Goal: Task Accomplishment & Management: Complete application form

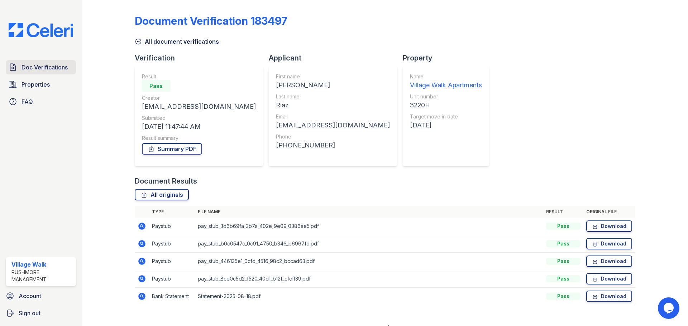
click at [42, 71] on span "Doc Verifications" at bounding box center [44, 67] width 46 height 9
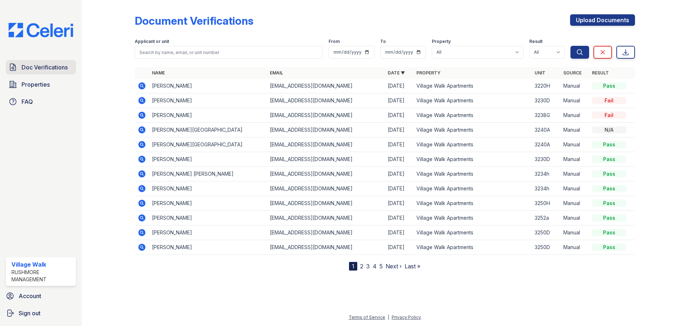
click at [29, 70] on span "Doc Verifications" at bounding box center [44, 67] width 46 height 9
click at [36, 64] on span "Doc Verifications" at bounding box center [44, 67] width 46 height 9
click at [595, 21] on link "Upload Documents" at bounding box center [602, 19] width 65 height 11
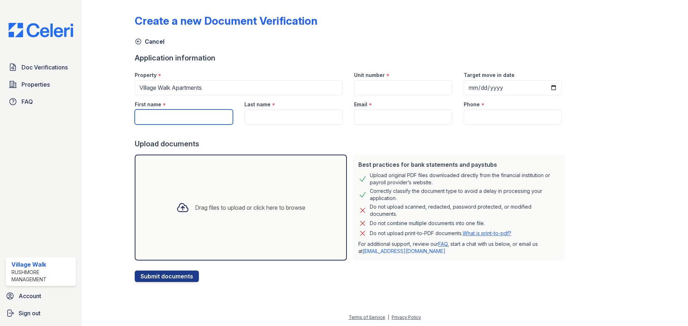
click at [171, 116] on input "First name" at bounding box center [184, 117] width 98 height 15
paste input "[PERSON_NAME]"
type input "[PERSON_NAME]"
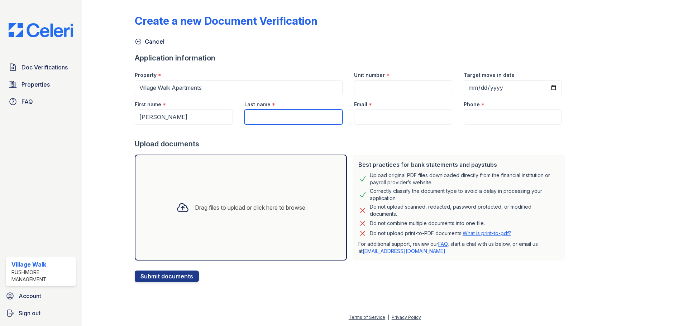
click at [288, 119] on input "Last name" at bounding box center [293, 117] width 98 height 15
paste input "[PERSON_NAME]"
type input "[PERSON_NAME]"
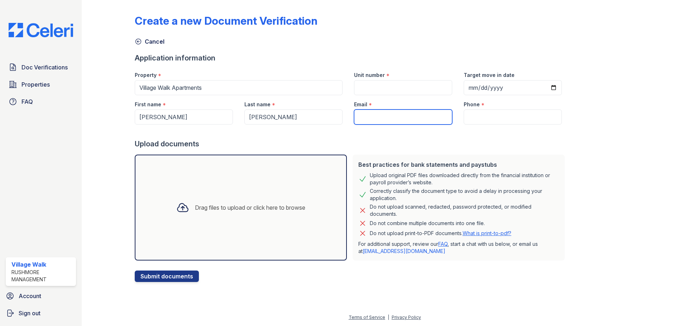
click at [374, 116] on input "Email" at bounding box center [403, 117] width 98 height 15
paste input "[EMAIL_ADDRESS][DOMAIN_NAME]"
type input "[EMAIL_ADDRESS][DOMAIN_NAME]"
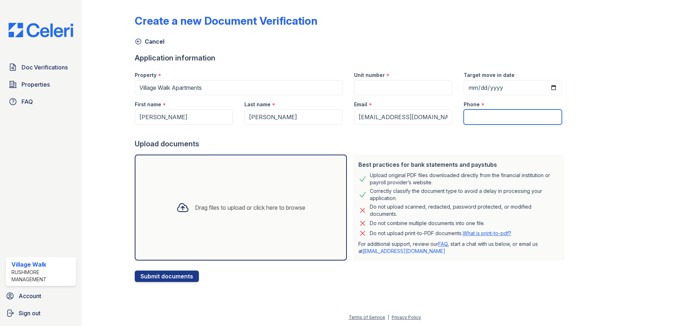
click at [513, 116] on input "Phone" at bounding box center [513, 117] width 98 height 15
paste input "[PHONE_NUMBER]"
type input "[PHONE_NUMBER]"
click at [576, 32] on div "Create a new Document Verification" at bounding box center [385, 23] width 500 height 19
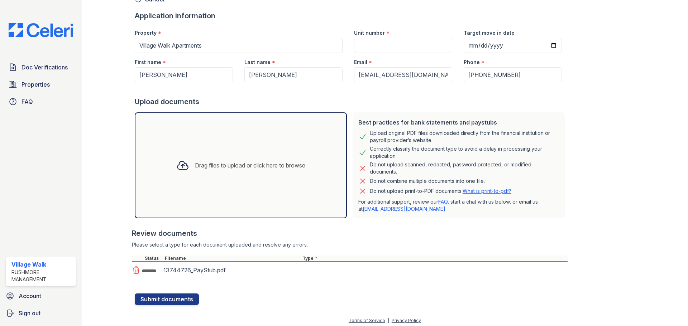
scroll to position [48, 0]
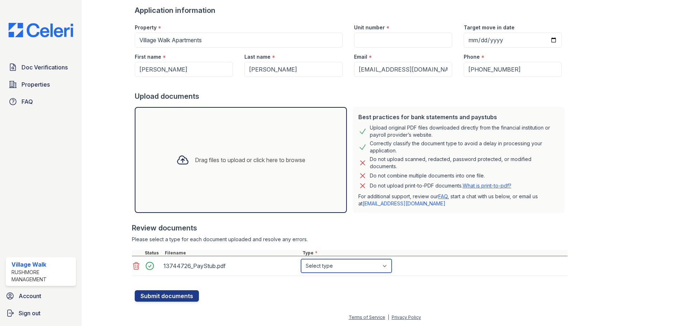
click at [362, 263] on select "Select type Paystub Bank Statement Offer Letter Tax Documents Benefit Award Let…" at bounding box center [346, 266] width 91 height 14
select select "paystub"
click at [301, 259] on select "Select type Paystub Bank Statement Offer Letter Tax Documents Benefit Award Let…" at bounding box center [346, 266] width 91 height 14
click at [135, 268] on icon at bounding box center [136, 266] width 6 height 7
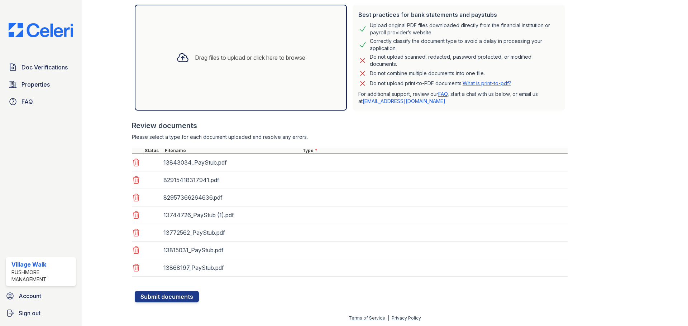
scroll to position [151, 0]
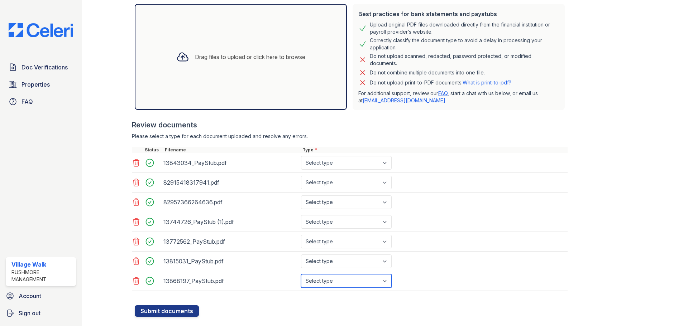
click at [351, 280] on select "Select type Paystub Bank Statement Offer Letter Tax Documents Benefit Award Let…" at bounding box center [346, 281] width 91 height 14
select select "paystub"
click at [301, 274] on select "Select type Paystub Bank Statement Offer Letter Tax Documents Benefit Award Let…" at bounding box center [346, 281] width 91 height 14
click at [316, 257] on select "Select type Paystub Bank Statement Offer Letter Tax Documents Benefit Award Let…" at bounding box center [346, 262] width 91 height 14
select select "paystub"
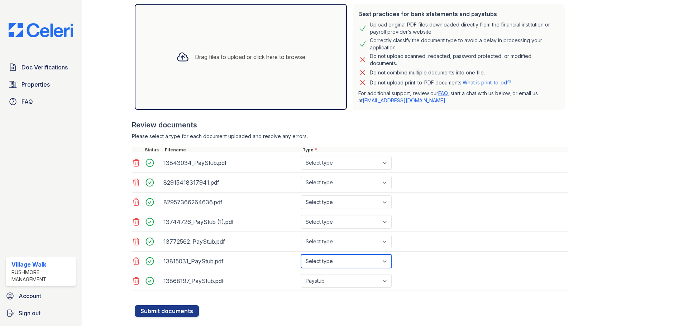
click at [301, 255] on select "Select type Paystub Bank Statement Offer Letter Tax Documents Benefit Award Let…" at bounding box center [346, 262] width 91 height 14
click at [327, 244] on select "Select type Paystub Bank Statement Offer Letter Tax Documents Benefit Award Let…" at bounding box center [346, 242] width 91 height 14
select select "paystub"
click at [301, 235] on select "Select type Paystub Bank Statement Offer Letter Tax Documents Benefit Award Let…" at bounding box center [346, 242] width 91 height 14
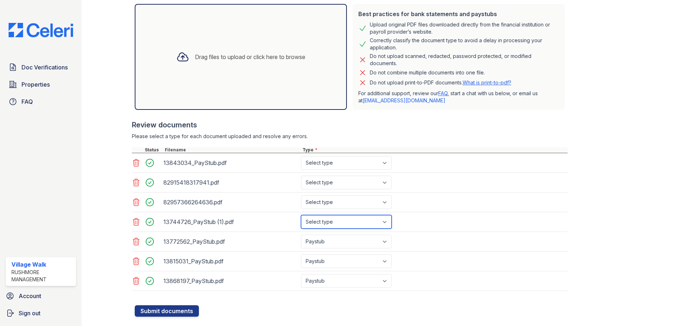
click at [321, 223] on select "Select type Paystub Bank Statement Offer Letter Tax Documents Benefit Award Let…" at bounding box center [346, 222] width 91 height 14
select select "paystub"
click at [301, 215] on select "Select type Paystub Bank Statement Offer Letter Tax Documents Benefit Award Let…" at bounding box center [346, 222] width 91 height 14
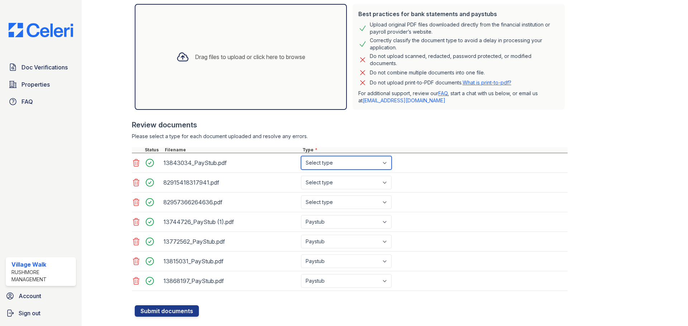
click at [331, 164] on select "Select type Paystub Bank Statement Offer Letter Tax Documents Benefit Award Let…" at bounding box center [346, 163] width 91 height 14
select select "paystub"
click at [301, 156] on select "Select type Paystub Bank Statement Offer Letter Tax Documents Benefit Award Let…" at bounding box center [346, 163] width 91 height 14
click at [330, 182] on select "Select type Paystub Bank Statement Offer Letter Tax Documents Benefit Award Let…" at bounding box center [346, 183] width 91 height 14
select select "bank_statement"
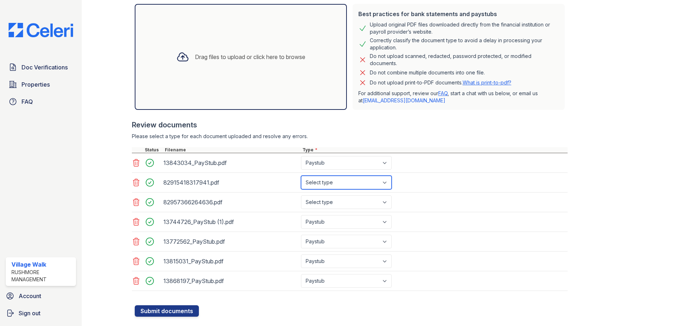
click at [301, 176] on select "Select type Paystub Bank Statement Offer Letter Tax Documents Benefit Award Let…" at bounding box center [346, 183] width 91 height 14
click at [331, 199] on select "Select type Paystub Bank Statement Offer Letter Tax Documents Benefit Award Let…" at bounding box center [346, 203] width 91 height 14
select select "bank_statement"
click at [301, 196] on select "Select type Paystub Bank Statement Offer Letter Tax Documents Benefit Award Let…" at bounding box center [346, 203] width 91 height 14
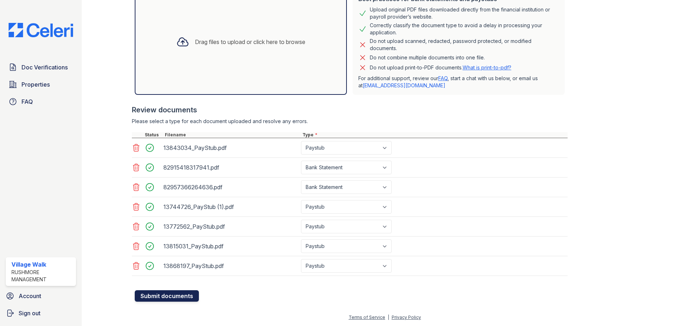
click at [176, 297] on button "Submit documents" at bounding box center [167, 296] width 64 height 11
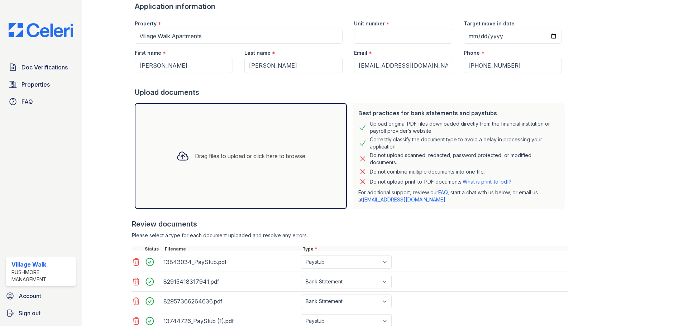
scroll to position [23, 0]
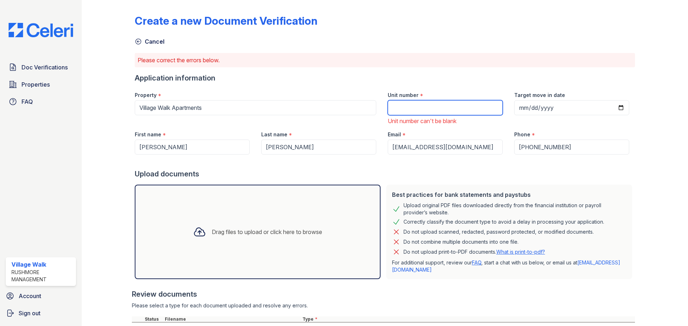
click at [443, 112] on input "Unit number" at bounding box center [445, 107] width 115 height 15
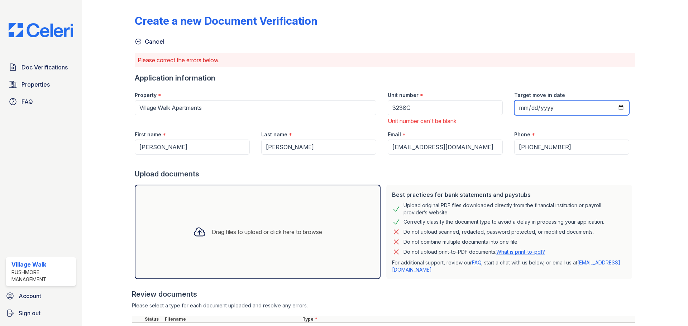
click at [531, 107] on input "Target move in date" at bounding box center [571, 107] width 115 height 15
click at [620, 106] on input "Target move in date" at bounding box center [571, 107] width 115 height 15
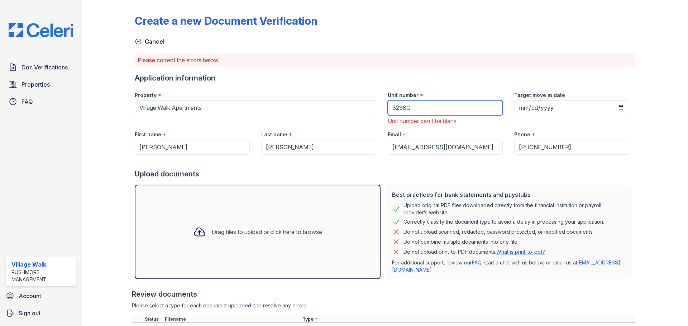
click at [462, 109] on input "3238G" at bounding box center [445, 107] width 115 height 15
type input "3220H"
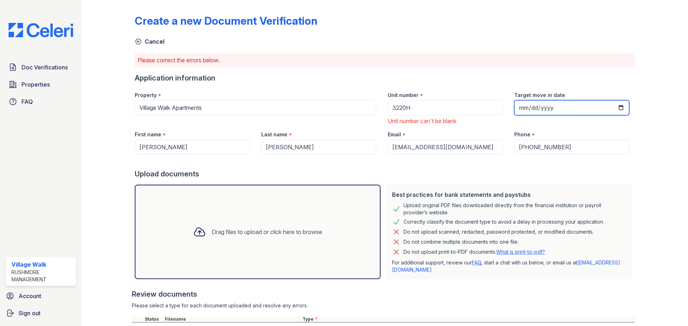
click at [575, 105] on input "Target move in date" at bounding box center [571, 107] width 115 height 15
click at [614, 108] on input "Target move in date" at bounding box center [571, 107] width 115 height 15
type input "[DATE]"
click at [454, 172] on div "Upload documents" at bounding box center [385, 174] width 500 height 10
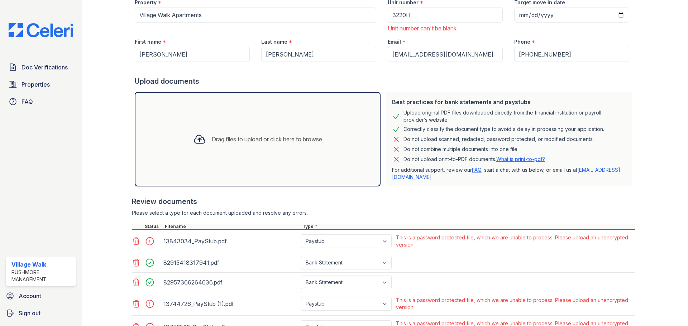
scroll to position [179, 0]
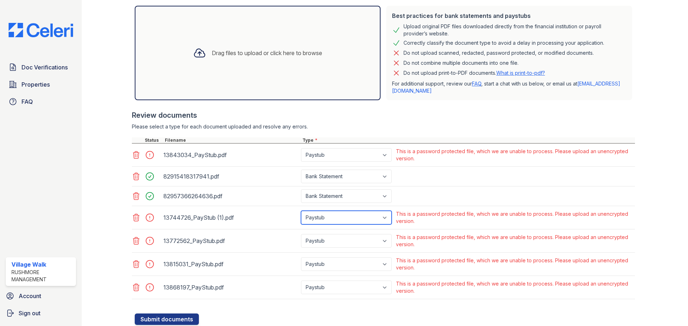
click at [377, 216] on select "Paystub Bank Statement Offer Letter Tax Documents Benefit Award Letter Investme…" at bounding box center [346, 218] width 91 height 14
click at [443, 215] on div "This is a password protected file, which we are unable to process. Please uploa…" at bounding box center [515, 218] width 238 height 14
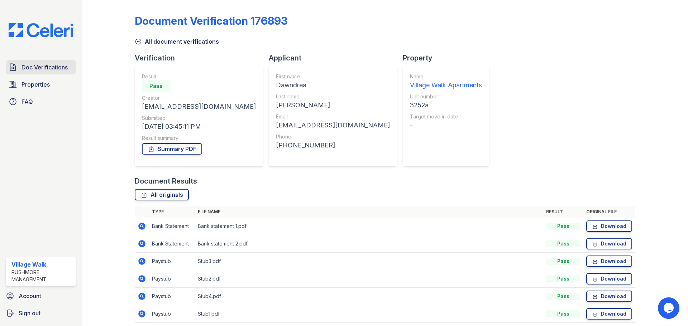
click at [48, 69] on span "Doc Verifications" at bounding box center [44, 67] width 46 height 9
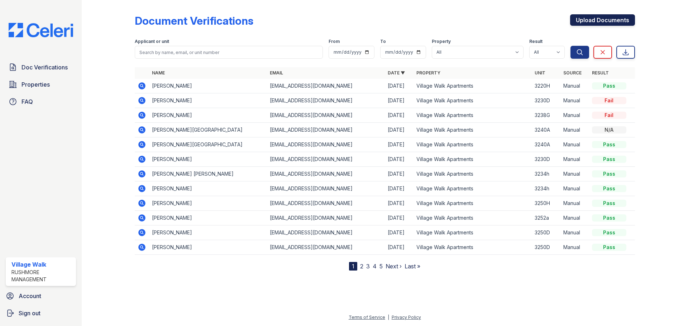
click at [602, 21] on link "Upload Documents" at bounding box center [602, 19] width 65 height 11
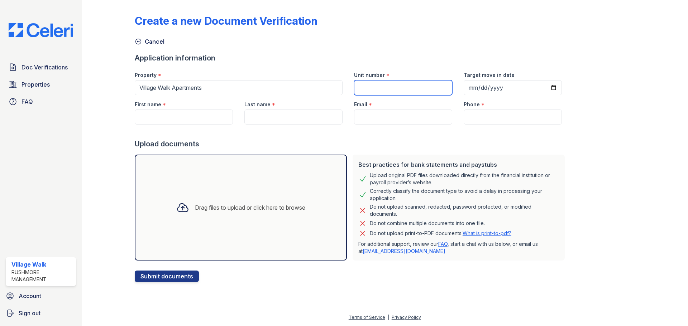
click at [409, 86] on input "Unit number" at bounding box center [403, 87] width 98 height 15
type input "3238G"
click at [515, 87] on input "Target move in date" at bounding box center [513, 87] width 98 height 15
click at [543, 85] on input "Target move in date" at bounding box center [513, 87] width 98 height 15
type input "2025-08-29"
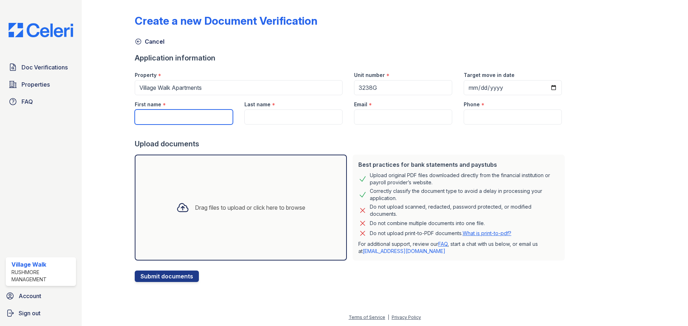
click at [190, 124] on input "First name" at bounding box center [184, 117] width 98 height 15
type input "Terica"
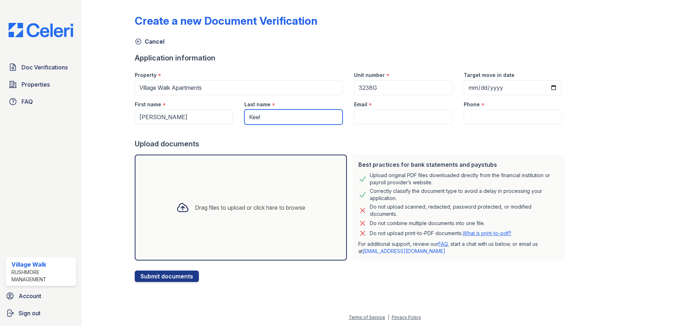
type input "Keel"
click at [378, 116] on input "Email" at bounding box center [403, 117] width 98 height 15
paste input "tericakeel4@gmail.com"
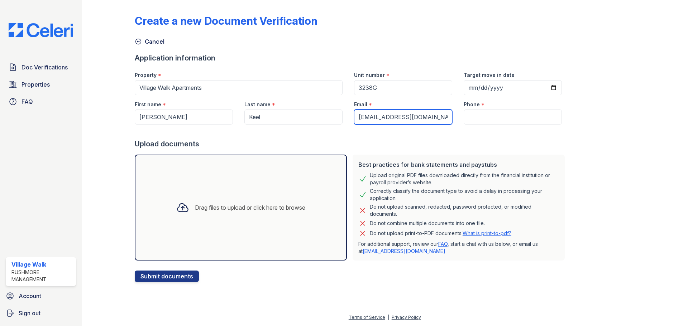
type input "tericakeel4@gmail.com"
click at [480, 117] on input "Phone" at bounding box center [513, 117] width 98 height 15
paste input "(336) 807-7394"
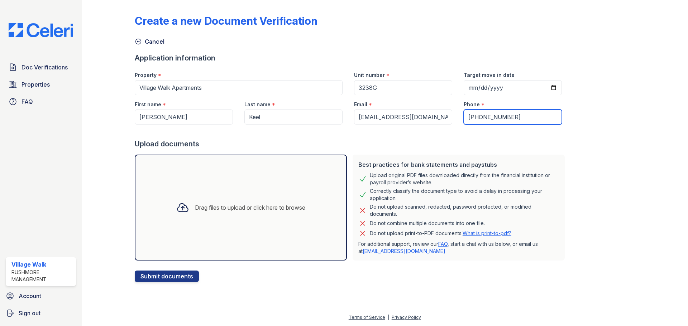
type input "(336) 807-7394"
click at [603, 147] on div "Create a new Document Verification Cancel Application information Property * Vi…" at bounding box center [385, 142] width 500 height 279
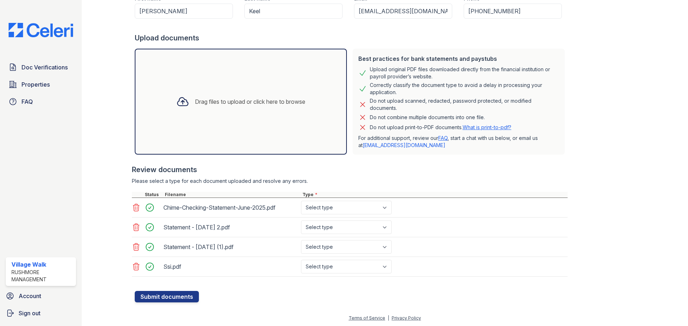
scroll to position [107, 0]
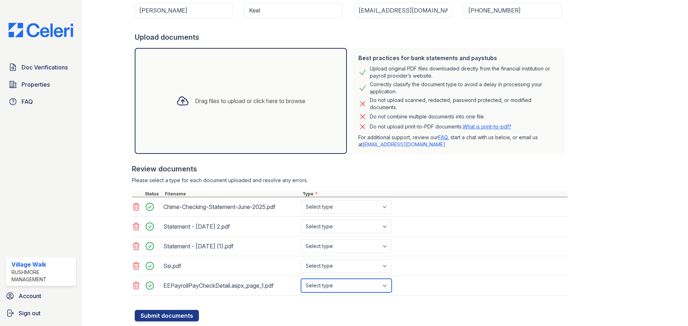
click at [328, 289] on select "Select type Paystub Bank Statement Offer Letter Tax Documents Benefit Award Let…" at bounding box center [346, 286] width 91 height 14
click at [335, 284] on select "Select type Paystub Bank Statement Offer Letter Tax Documents Benefit Award Let…" at bounding box center [346, 286] width 91 height 14
select select "paystub"
click at [301, 279] on select "Select type Paystub Bank Statement Offer Letter Tax Documents Benefit Award Let…" at bounding box center [346, 286] width 91 height 14
click at [318, 266] on select "Select type Paystub Bank Statement Offer Letter Tax Documents Benefit Award Let…" at bounding box center [346, 266] width 91 height 14
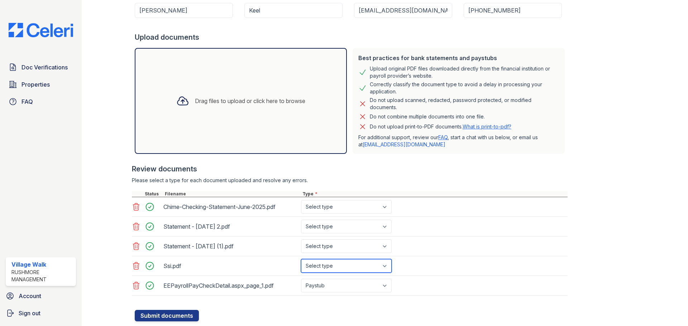
select select "benefit_award_letter"
click at [301, 259] on select "Select type Paystub Bank Statement Offer Letter Tax Documents Benefit Award Let…" at bounding box center [346, 266] width 91 height 14
click at [361, 246] on select "Select type Paystub Bank Statement Offer Letter Tax Documents Benefit Award Let…" at bounding box center [346, 247] width 91 height 14
select select "bank_statement"
click at [301, 240] on select "Select type Paystub Bank Statement Offer Letter Tax Documents Benefit Award Let…" at bounding box center [346, 247] width 91 height 14
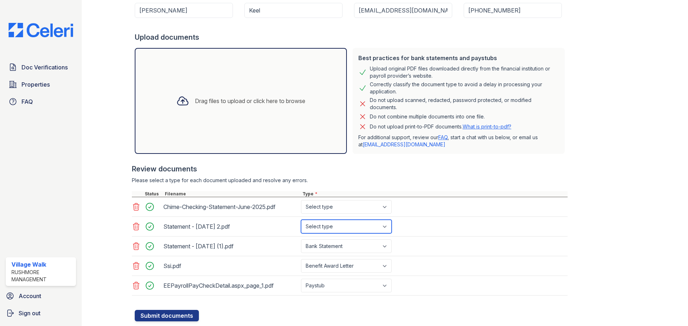
click at [337, 228] on select "Select type Paystub Bank Statement Offer Letter Tax Documents Benefit Award Let…" at bounding box center [346, 227] width 91 height 14
select select "bank_statement"
click at [301, 220] on select "Select type Paystub Bank Statement Offer Letter Tax Documents Benefit Award Let…" at bounding box center [346, 227] width 91 height 14
click at [334, 207] on select "Select type Paystub Bank Statement Offer Letter Tax Documents Benefit Award Let…" at bounding box center [346, 207] width 91 height 14
select select "bank_statement"
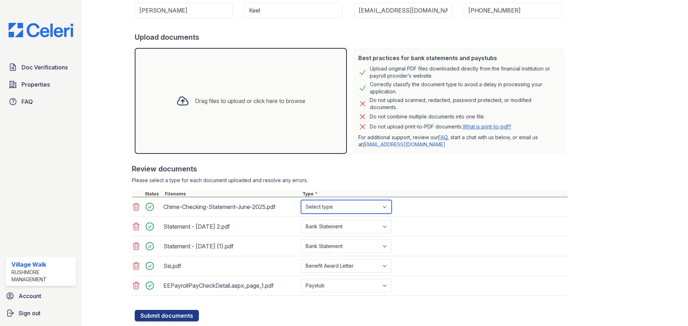
click at [301, 200] on select "Select type Paystub Bank Statement Offer Letter Tax Documents Benefit Award Let…" at bounding box center [346, 207] width 91 height 14
click at [373, 229] on select "Select type Paystub Bank Statement Offer Letter Tax Documents Benefit Award Let…" at bounding box center [346, 227] width 91 height 14
select select "paystub"
click at [301, 220] on select "Select type Paystub Bank Statement Offer Letter Tax Documents Benefit Award Let…" at bounding box center [346, 227] width 91 height 14
click at [160, 316] on button "Submit documents" at bounding box center [167, 315] width 64 height 11
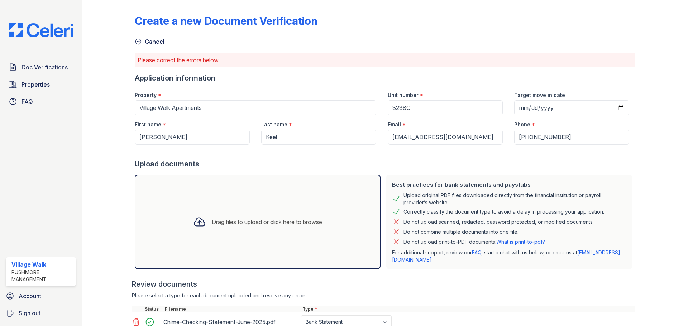
click at [372, 58] on div "Please correct the errors below." at bounding box center [385, 60] width 500 height 14
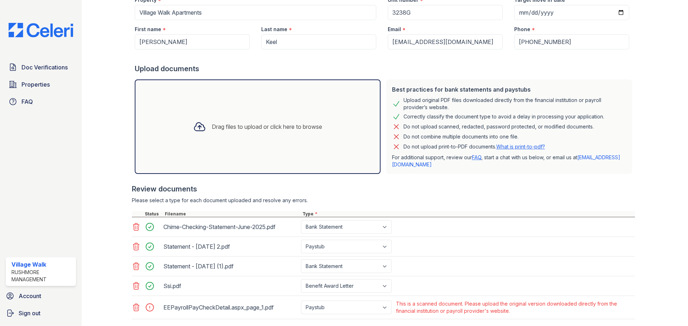
scroll to position [139, 0]
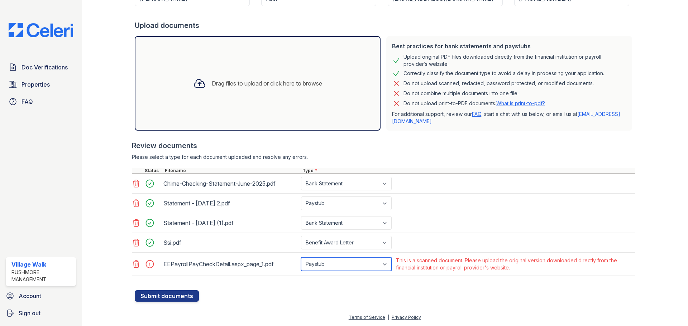
click at [375, 265] on select "Paystub Bank Statement Offer Letter Tax Documents Benefit Award Letter Investme…" at bounding box center [346, 265] width 91 height 14
click at [135, 266] on icon at bounding box center [136, 264] width 9 height 9
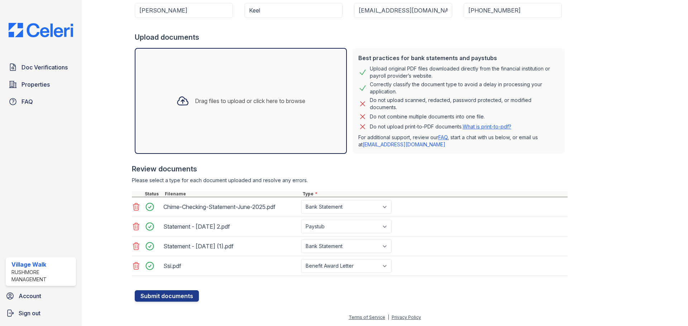
scroll to position [127, 0]
click at [135, 264] on icon at bounding box center [136, 266] width 9 height 9
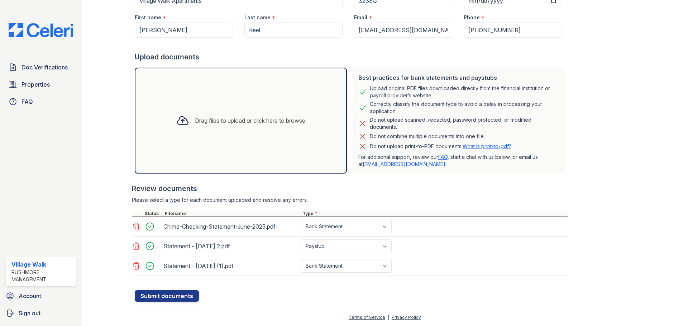
click at [295, 282] on div at bounding box center [350, 279] width 436 height 7
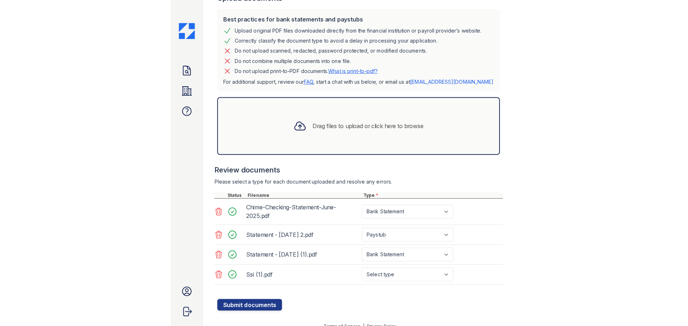
scroll to position [204, 0]
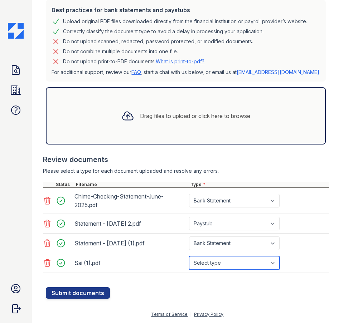
click at [219, 261] on select "Select type Paystub Bank Statement Offer Letter Tax Documents Benefit Award Let…" at bounding box center [234, 263] width 91 height 14
select select "benefit_award_letter"
click at [189, 256] on select "Select type Paystub Bank Statement Offer Letter Tax Documents Benefit Award Let…" at bounding box center [234, 263] width 91 height 14
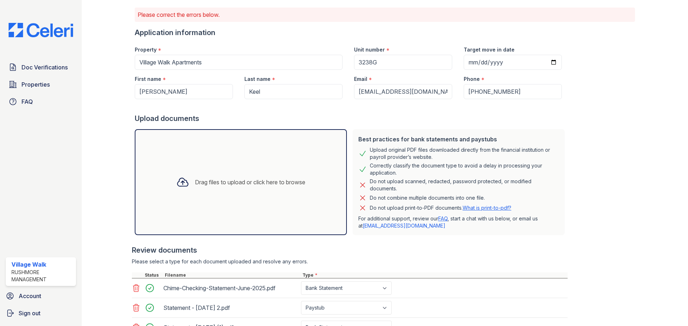
scroll to position [127, 0]
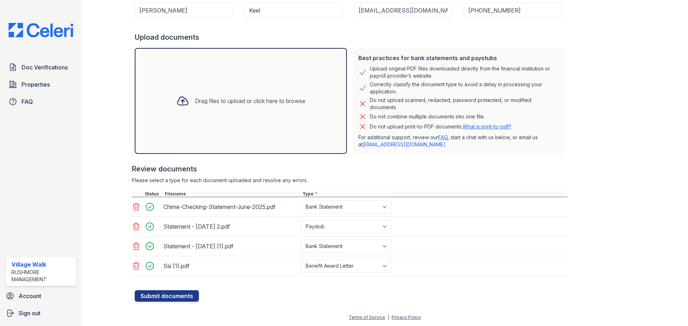
click at [568, 185] on div "Create a new Document Verification Cancel Please correct the errors below. Appl…" at bounding box center [385, 89] width 500 height 426
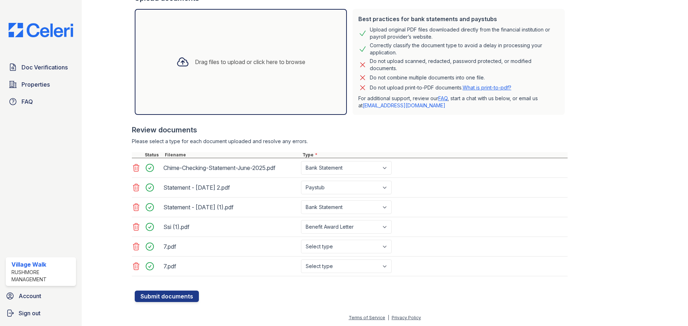
scroll to position [166, 0]
click at [136, 268] on icon at bounding box center [136, 266] width 9 height 9
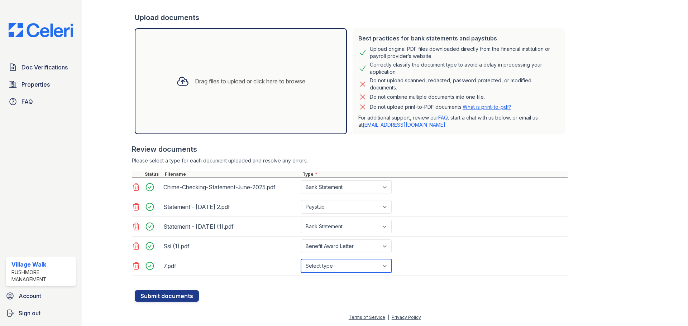
click at [337, 270] on select "Select type Paystub Bank Statement Offer Letter Tax Documents Benefit Award Let…" at bounding box center [346, 266] width 91 height 14
select select "bank_statement"
click at [301, 259] on select "Select type Paystub Bank Statement Offer Letter Tax Documents Benefit Award Let…" at bounding box center [346, 266] width 91 height 14
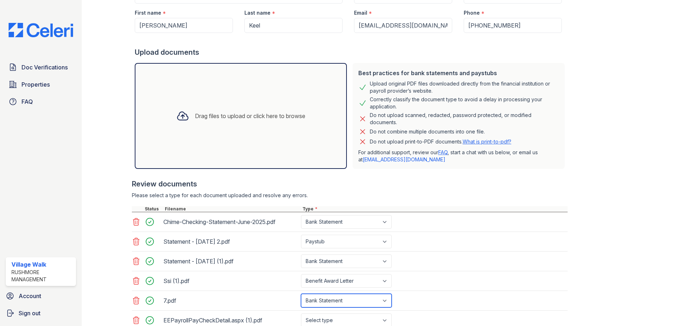
scroll to position [166, 0]
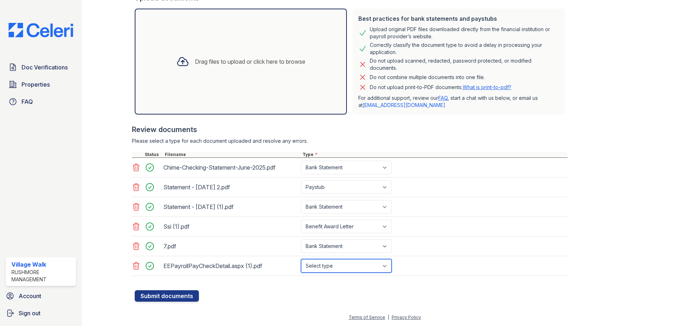
click at [368, 263] on select "Select type Paystub Bank Statement Offer Letter Tax Documents Benefit Award Let…" at bounding box center [346, 266] width 91 height 14
select select "paystub"
click at [301, 259] on select "Select type Paystub Bank Statement Offer Letter Tax Documents Benefit Award Let…" at bounding box center [346, 266] width 91 height 14
click at [177, 295] on button "Submit documents" at bounding box center [167, 296] width 64 height 11
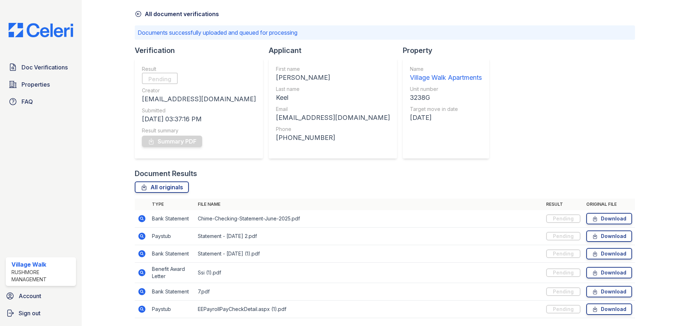
scroll to position [51, 0]
